Goal: Information Seeking & Learning: Learn about a topic

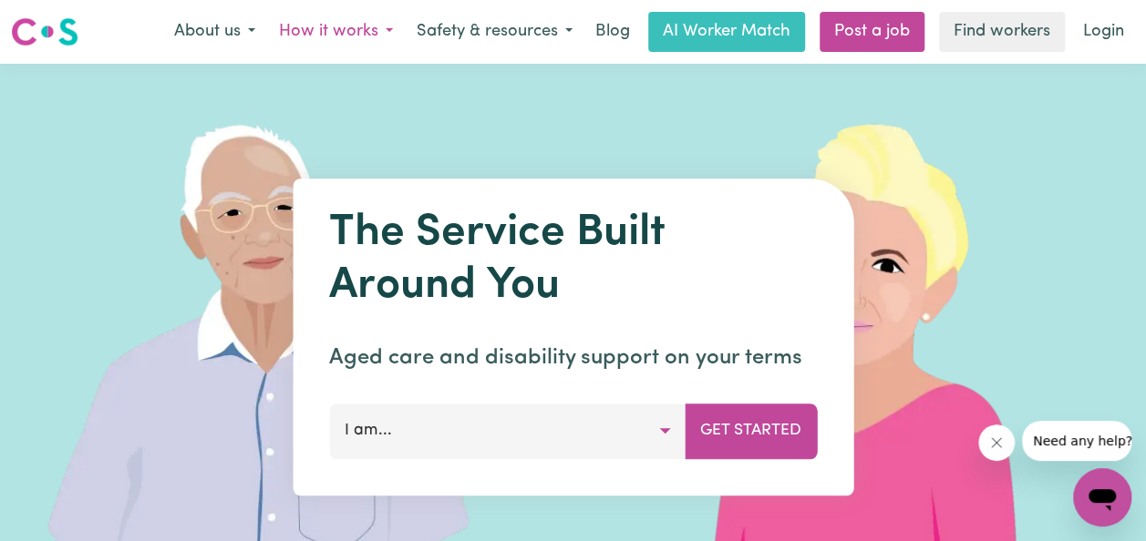
click at [331, 31] on button "How it works" at bounding box center [336, 32] width 138 height 38
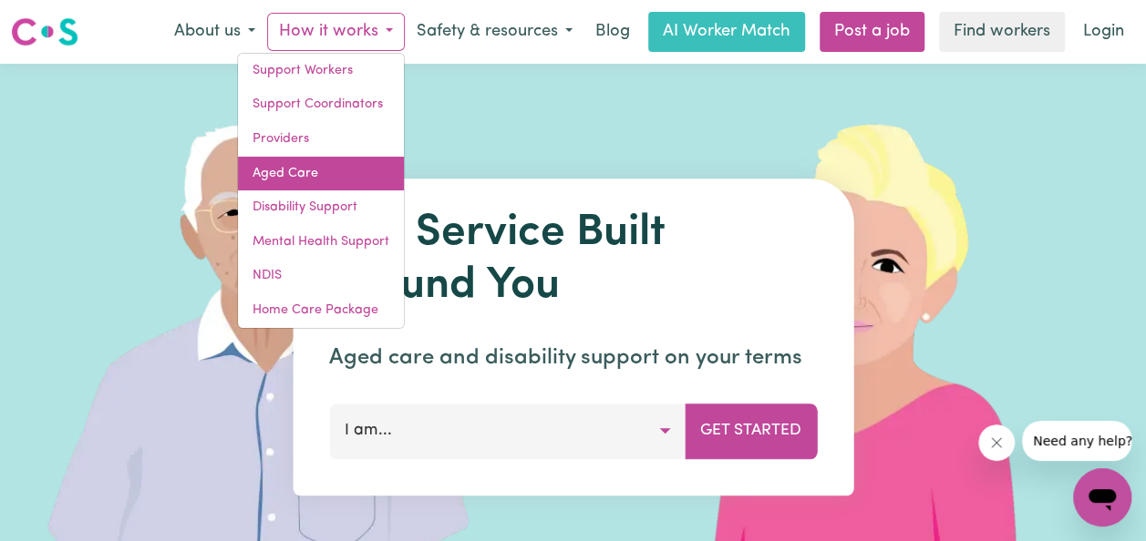
click at [290, 160] on link "Aged Care" at bounding box center [321, 174] width 166 height 35
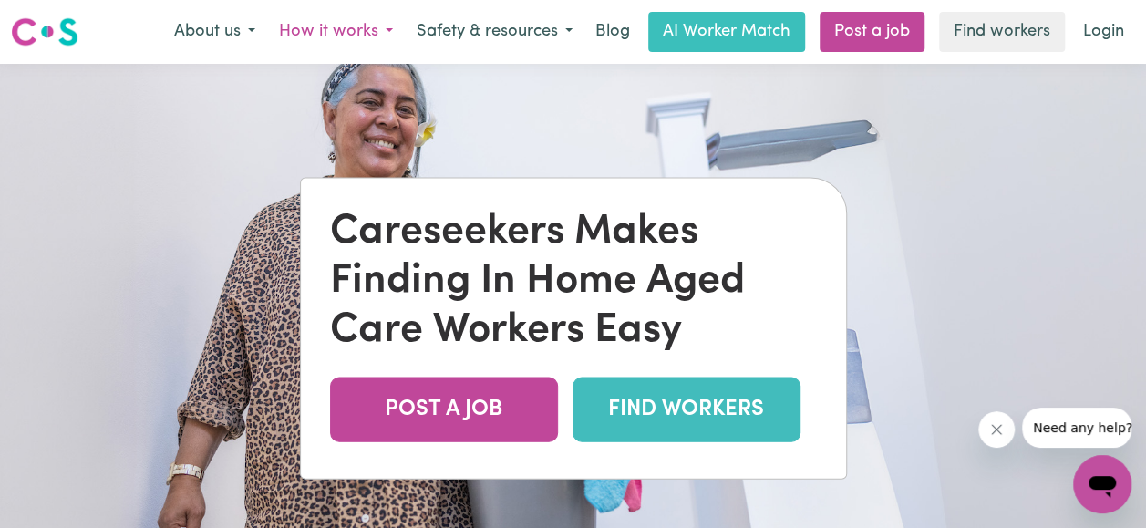
click at [331, 33] on button "How it works" at bounding box center [336, 32] width 138 height 38
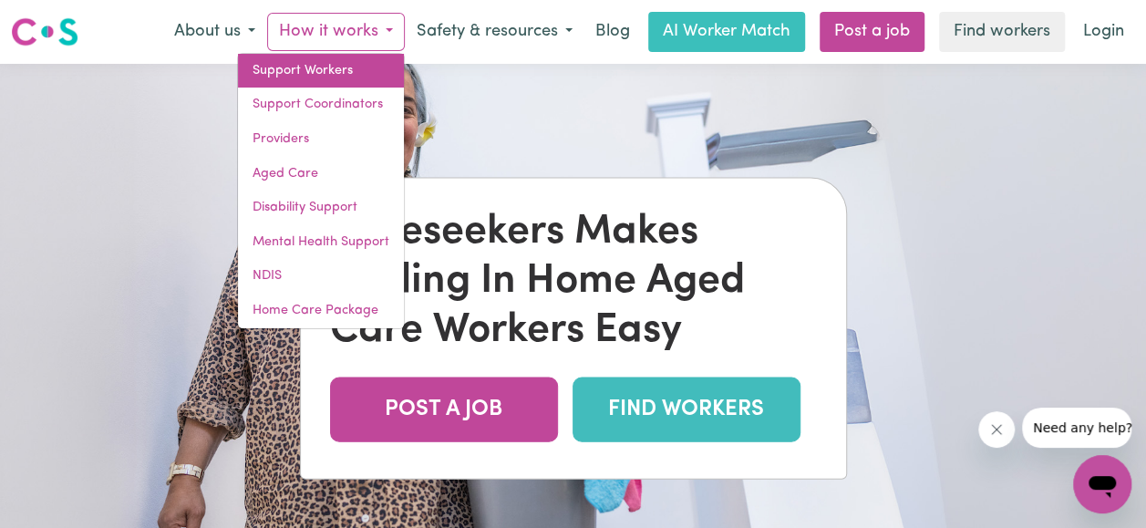
click at [315, 75] on link "Support Workers" at bounding box center [321, 71] width 166 height 35
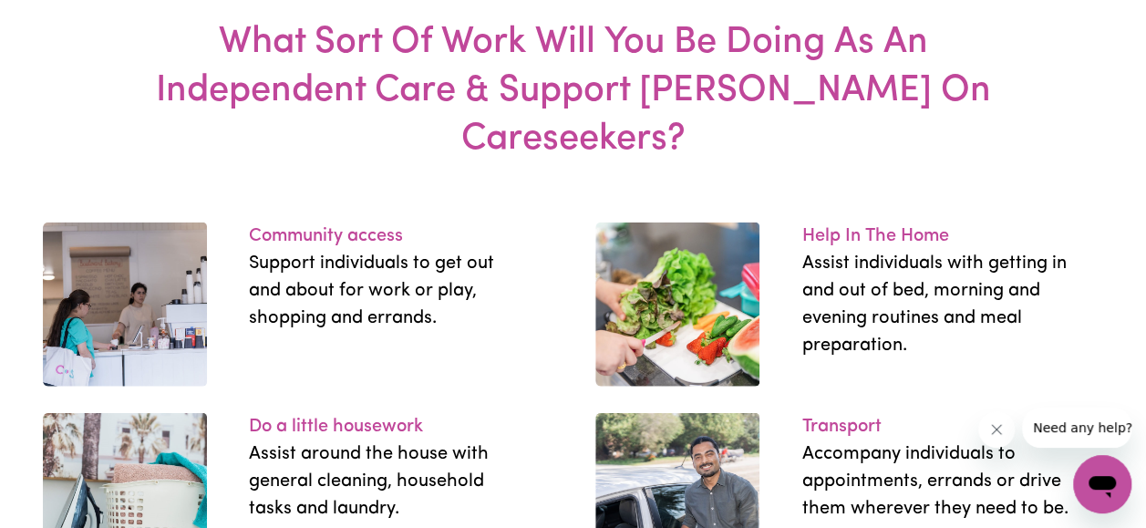
scroll to position [2643, 0]
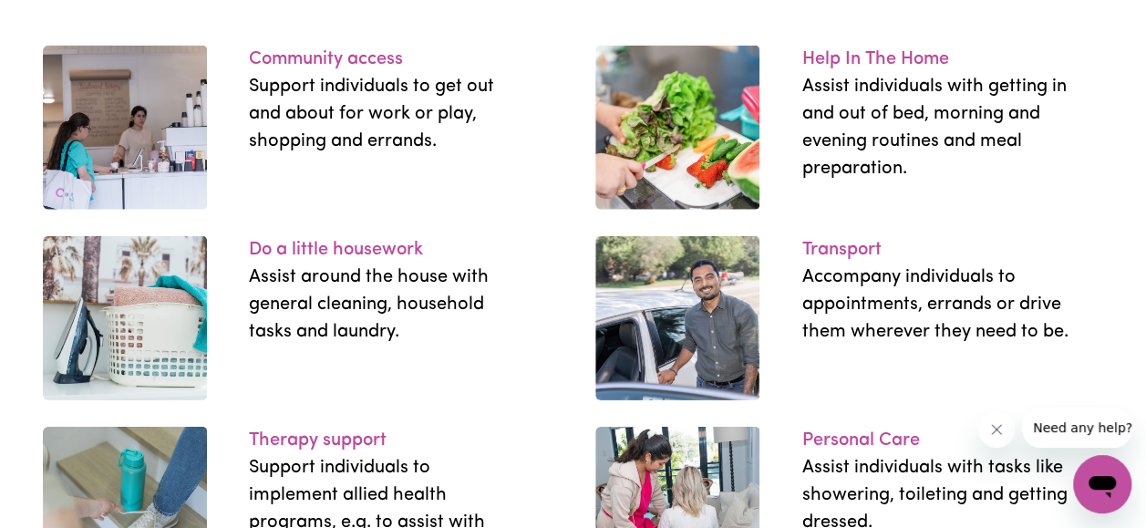
click at [856, 53] on p "Help In The Home" at bounding box center [935, 59] width 268 height 27
click at [867, 46] on p "Help In The Home" at bounding box center [935, 59] width 268 height 27
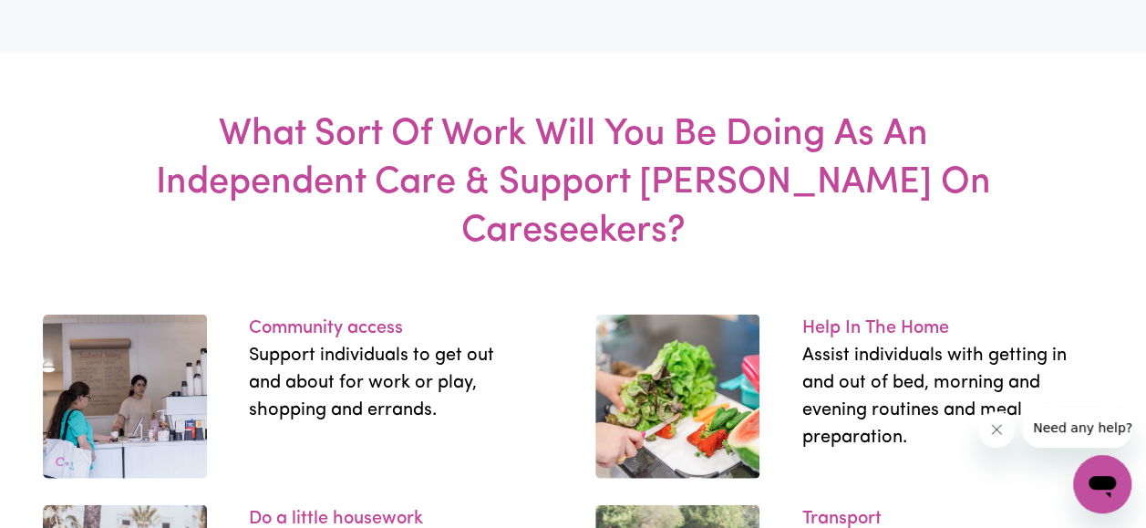
scroll to position [2369, 0]
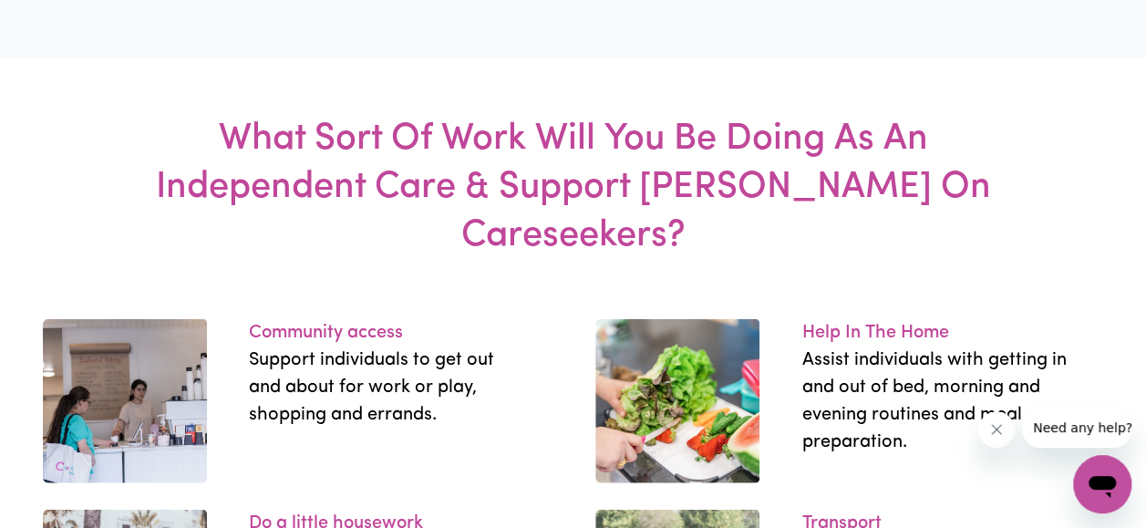
click at [654, 403] on img at bounding box center [677, 401] width 164 height 164
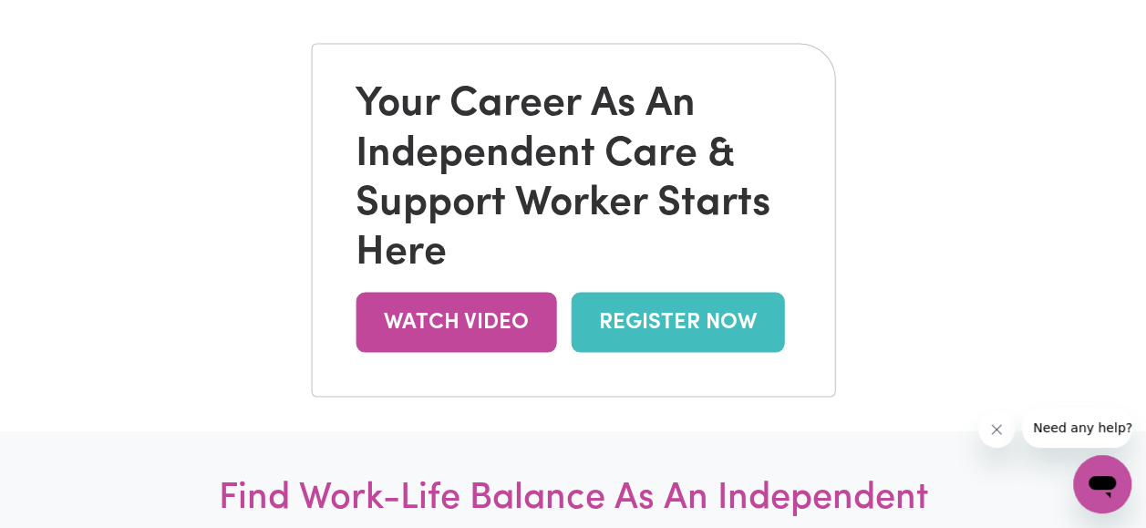
scroll to position [0, 0]
